Goal: Book appointment/travel/reservation

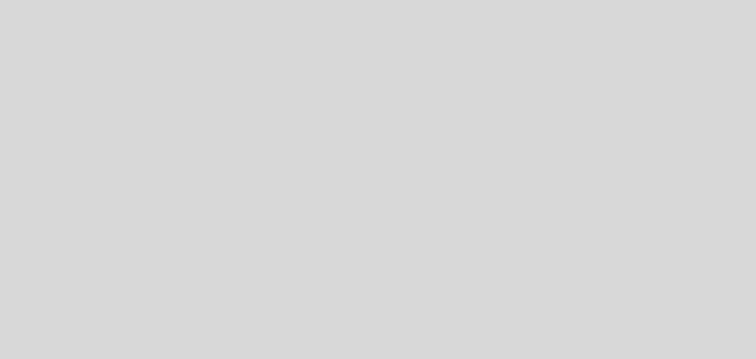
select select "es"
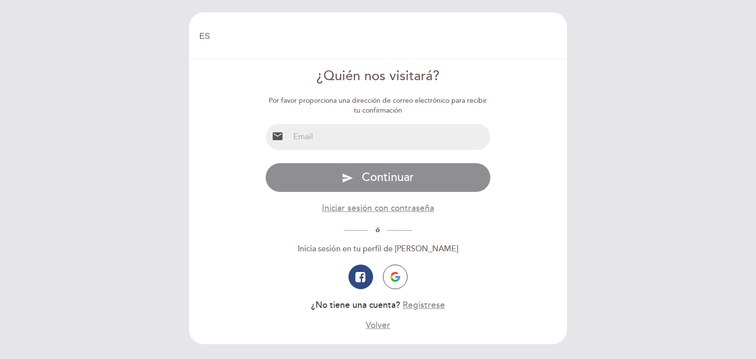
click at [321, 142] on input "email" at bounding box center [390, 137] width 201 height 26
type input "[PERSON_NAME][EMAIL_ADDRESS][DOMAIN_NAME]"
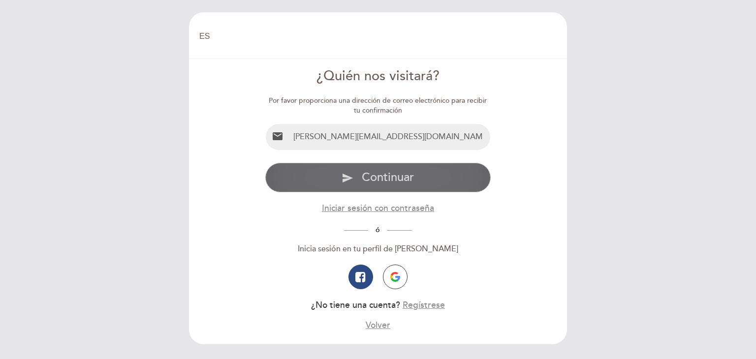
click at [363, 176] on span "Continuar" at bounding box center [388, 177] width 52 height 14
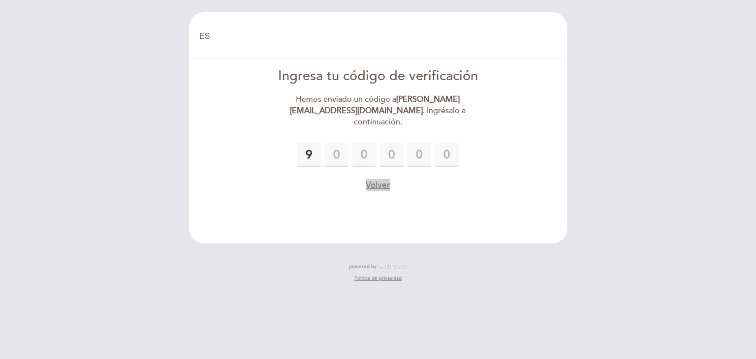
type input "9"
type input "5"
type input "7"
type input "0"
type input "4"
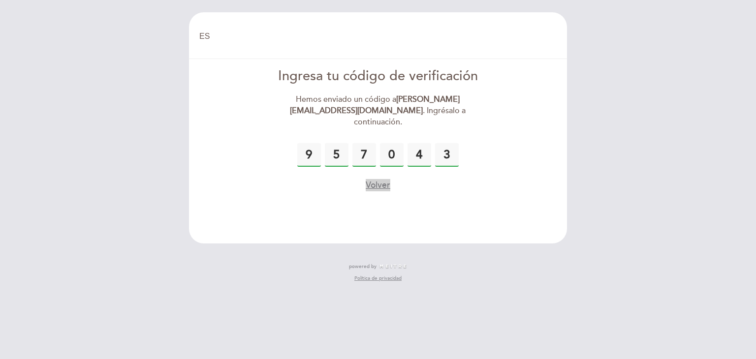
type input "3"
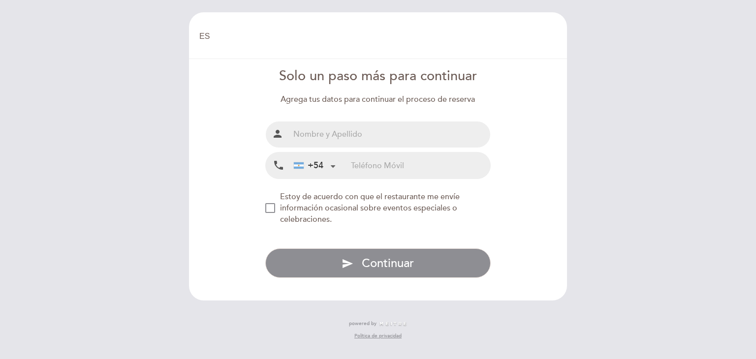
click at [342, 134] on input "text" at bounding box center [390, 135] width 201 height 26
type input "[PERSON_NAME]"
click at [366, 165] on input "tel" at bounding box center [420, 166] width 139 height 26
type input "1131082047"
click at [270, 204] on div "NEW_MODAL_AGREE_RESTAURANT_SEND_OCCASIONAL_INFO" at bounding box center [270, 208] width 10 height 10
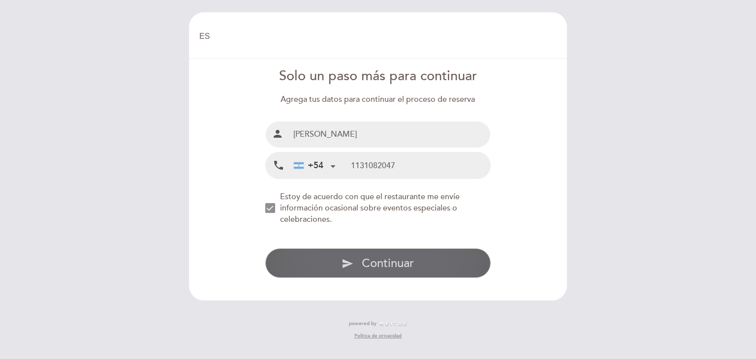
click at [381, 260] on span "Continuar" at bounding box center [388, 264] width 52 height 14
